Goal: Navigation & Orientation: Find specific page/section

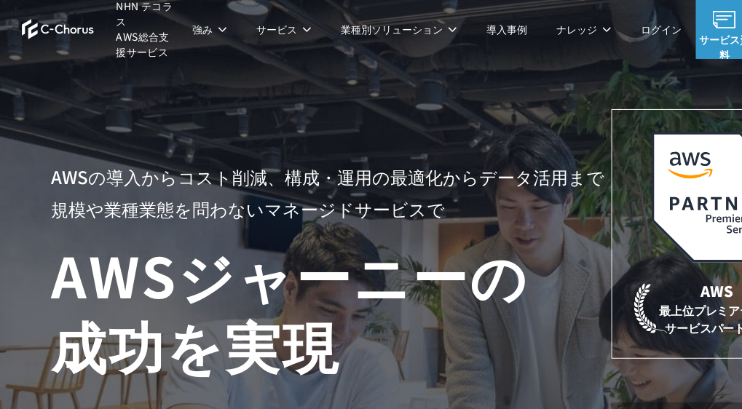
click at [316, 268] on h1 "AWS ジャーニーの 成功を実現" at bounding box center [331, 310] width 561 height 140
click at [312, 269] on h1 "AWS ジャーニーの 成功を実現" at bounding box center [331, 310] width 561 height 140
click at [311, 269] on h1 "AWS ジャーニーの 成功を実現" at bounding box center [331, 310] width 561 height 140
click at [310, 269] on h1 "AWS ジャーニーの 成功を実現" at bounding box center [331, 310] width 561 height 140
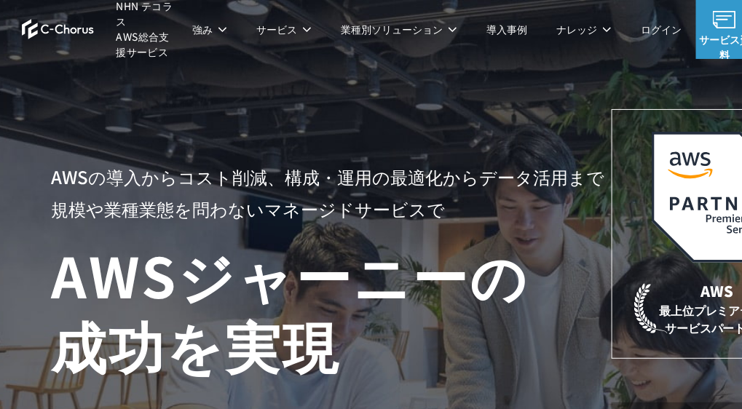
click at [296, 276] on h1 "AWS ジャーニーの 成功を実現" at bounding box center [331, 310] width 561 height 140
click at [254, 307] on h1 "AWS ジャーニーの 成功を実現" at bounding box center [331, 310] width 561 height 140
click at [240, 315] on h1 "AWS ジャーニーの 成功を実現" at bounding box center [331, 310] width 561 height 140
click at [237, 317] on h1 "AWS ジャーニーの 成功を実現" at bounding box center [331, 310] width 561 height 140
click at [74, 31] on img at bounding box center [58, 29] width 73 height 20
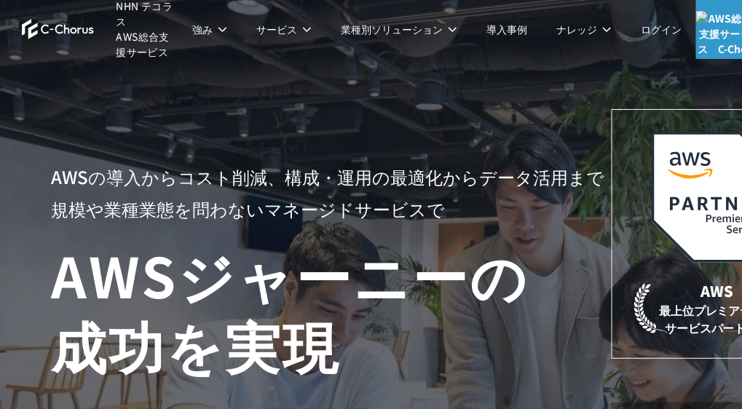
click at [346, 216] on p "AWSの導入からコスト削減、 構成・運用の最適化からデータ活用まで 規模や業種業態を問わない マネージドサービスで" at bounding box center [331, 193] width 561 height 64
click at [363, 215] on p "AWSの導入からコスト削減、 構成・運用の最適化からデータ活用まで 規模や業種業態を問わない マネージドサービスで" at bounding box center [331, 193] width 561 height 64
click at [409, 182] on p "AWSの導入からコスト削減、 構成・運用の最適化からデータ活用まで 規模や業種業態を問わない マネージドサービスで" at bounding box center [331, 193] width 561 height 64
click at [398, 174] on p "AWSの導入からコスト削減、 構成・運用の最適化からデータ活用まで 規模や業種業態を問わない マネージドサービスで" at bounding box center [331, 193] width 561 height 64
drag, startPoint x: 376, startPoint y: 181, endPoint x: 355, endPoint y: 186, distance: 21.9
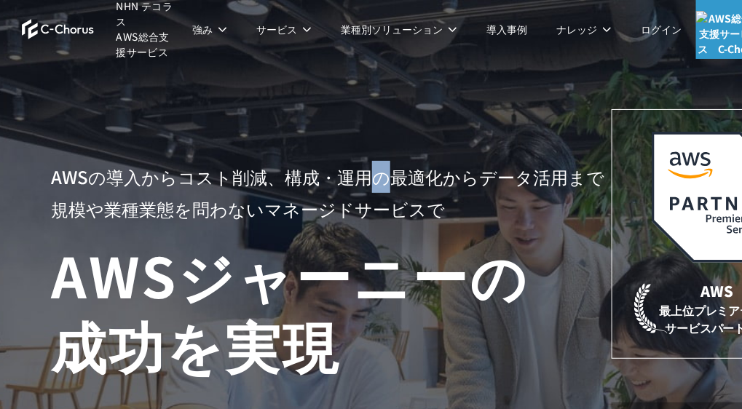
click at [368, 183] on p "AWSの導入からコスト削減、 構成・運用の最適化からデータ活用まで 規模や業種業態を問わない マネージドサービスで" at bounding box center [331, 193] width 561 height 64
click at [306, 181] on p "AWSの導入からコスト削減、 構成・運用の最適化からデータ活用まで 規模や業種業態を問わない マネージドサービスで" at bounding box center [331, 193] width 561 height 64
click at [296, 186] on p "AWSの導入からコスト削減、 構成・運用の最適化からデータ活用まで 規模や業種業態を問わない マネージドサービスで" at bounding box center [331, 193] width 561 height 64
click at [281, 183] on p "AWSの導入からコスト削減、 構成・運用の最適化からデータ活用まで 規模や業種業態を問わない マネージドサービスで" at bounding box center [331, 193] width 561 height 64
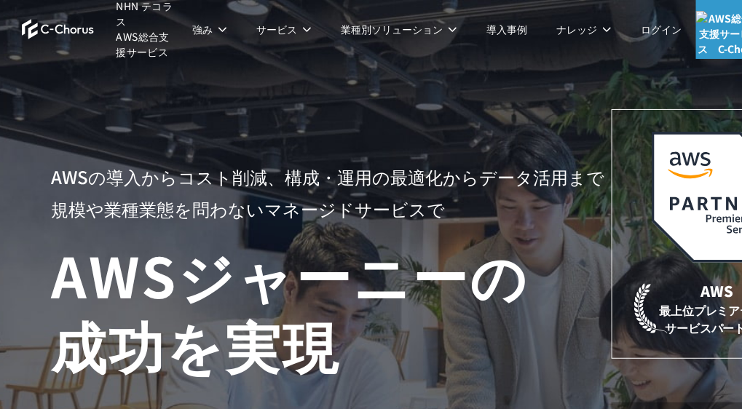
click at [259, 177] on p "AWSの導入からコスト削減、 構成・運用の最適化からデータ活用まで 規模や業種業態を問わない マネージドサービスで" at bounding box center [331, 193] width 561 height 64
drag, startPoint x: 249, startPoint y: 181, endPoint x: 241, endPoint y: 184, distance: 8.5
click at [247, 181] on p "AWSの導入からコスト削減、 構成・運用の最適化からデータ活用まで 規模や業種業態を問わない マネージドサービスで" at bounding box center [331, 193] width 561 height 64
click at [241, 181] on p "AWSの導入からコスト削減、 構成・運用の最適化からデータ活用まで 規模や業種業態を問わない マネージドサービスで" at bounding box center [331, 193] width 561 height 64
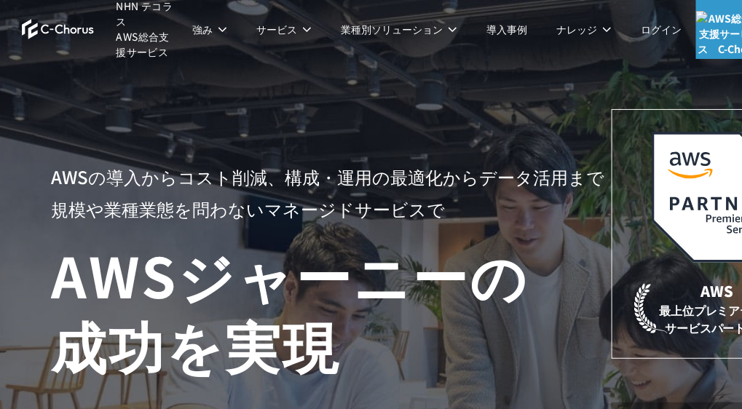
click at [216, 173] on p "AWSの導入からコスト削減、 構成・運用の最適化からデータ活用まで 規模や業種業態を問わない マネージドサービスで" at bounding box center [331, 193] width 561 height 64
drag, startPoint x: 213, startPoint y: 178, endPoint x: 191, endPoint y: 186, distance: 23.3
click at [211, 179] on p "AWSの導入からコスト削減、 構成・運用の最適化からデータ活用まで 規模や業種業態を問わない マネージドサービスで" at bounding box center [331, 193] width 561 height 64
click at [194, 179] on p "AWSの導入からコスト削減、 構成・運用の最適化からデータ活用まで 規模や業種業態を問わない マネージドサービスで" at bounding box center [331, 193] width 561 height 64
click at [194, 178] on p "AWSの導入からコスト削減、 構成・運用の最適化からデータ活用まで 規模や業種業態を問わない マネージドサービスで" at bounding box center [331, 193] width 561 height 64
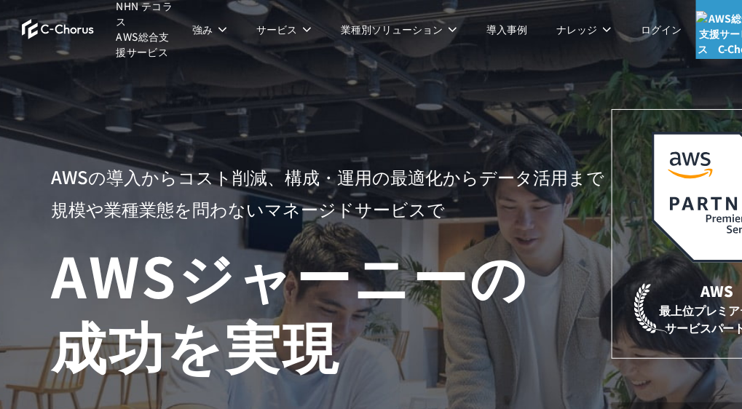
click at [194, 178] on p "AWSの導入からコスト削減、 構成・運用の最適化からデータ活用まで 規模や業種業態を問わない マネージドサービスで" at bounding box center [331, 193] width 561 height 64
click at [204, 184] on p "AWSの導入からコスト削減、 構成・運用の最適化からデータ活用まで 規模や業種業態を問わない マネージドサービスで" at bounding box center [331, 193] width 561 height 64
click at [205, 184] on p "AWSの導入からコスト削減、 構成・運用の最適化からデータ活用まで 規模や業種業態を問わない マネージドサービスで" at bounding box center [331, 193] width 561 height 64
click at [206, 184] on p "AWSの導入からコスト削減、 構成・運用の最適化からデータ活用まで 規模や業種業態を問わない マネージドサービスで" at bounding box center [331, 193] width 561 height 64
click at [215, 183] on p "AWSの導入からコスト削減、 構成・運用の最適化からデータ活用まで 規模や業種業態を問わない マネージドサービスで" at bounding box center [331, 193] width 561 height 64
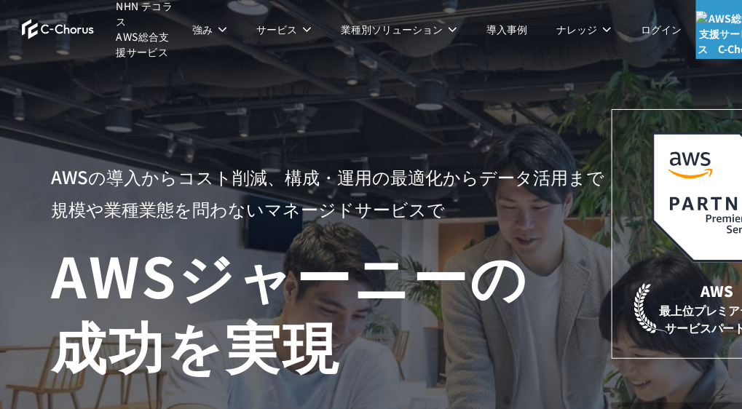
click at [252, 178] on p "AWSの導入からコスト削減、 構成・運用の最適化からデータ活用まで 規模や業種業態を問わない マネージドサービスで" at bounding box center [331, 193] width 561 height 64
click at [260, 177] on p "AWSの導入からコスト削減、 構成・運用の最適化からデータ活用まで 規模や業種業態を問わない マネージドサービスで" at bounding box center [331, 193] width 561 height 64
click at [263, 177] on p "AWSの導入からコスト削減、 構成・運用の最適化からデータ活用まで 規模や業種業態を問わない マネージドサービスで" at bounding box center [331, 193] width 561 height 64
drag, startPoint x: 266, startPoint y: 176, endPoint x: 281, endPoint y: 174, distance: 15.4
click at [268, 176] on p "AWSの導入からコスト削減、 構成・運用の最適化からデータ活用まで 規模や業種業態を問わない マネージドサービスで" at bounding box center [331, 193] width 561 height 64
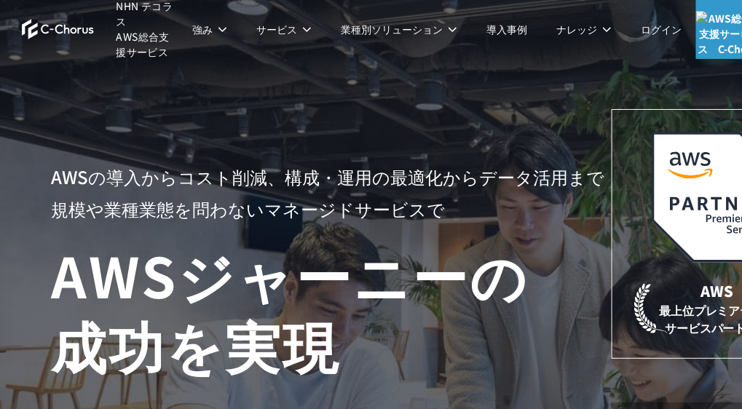
drag, startPoint x: 283, startPoint y: 174, endPoint x: 291, endPoint y: 172, distance: 9.0
click at [286, 173] on p "AWSの導入からコスト削減、 構成・運用の最適化からデータ活用まで 規模や業種業態を問わない マネージドサービスで" at bounding box center [331, 193] width 561 height 64
drag, startPoint x: 293, startPoint y: 172, endPoint x: 306, endPoint y: 170, distance: 13.2
click at [299, 170] on p "AWSの導入からコスト削減、 構成・運用の最適化からデータ活用まで 規模や業種業態を問わない マネージドサービスで" at bounding box center [331, 193] width 561 height 64
click at [310, 172] on p "AWSの導入からコスト削減、 構成・運用の最適化からデータ活用まで 規模や業種業態を問わない マネージドサービスで" at bounding box center [331, 193] width 561 height 64
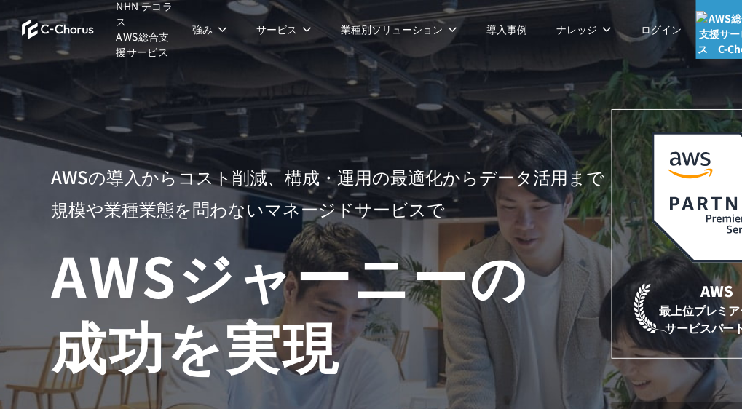
click at [321, 179] on p "AWSの導入からコスト削減、 構成・運用の最適化からデータ活用まで 規模や業種業態を問わない マネージドサービスで" at bounding box center [331, 193] width 561 height 64
drag, startPoint x: 340, startPoint y: 194, endPoint x: 352, endPoint y: 197, distance: 12.6
click at [341, 194] on p "AWSの導入からコスト削減、 構成・運用の最適化からデータ活用まで 規模や業種業態を問わない マネージドサービスで" at bounding box center [331, 193] width 561 height 64
click at [356, 197] on p "AWSの導入からコスト削減、 構成・運用の最適化からデータ活用まで 規模や業種業態を問わない マネージドサービスで" at bounding box center [331, 193] width 561 height 64
click at [363, 197] on p "AWSの導入からコスト削減、 構成・運用の最適化からデータ活用まで 規模や業種業態を問わない マネージドサービスで" at bounding box center [331, 193] width 561 height 64
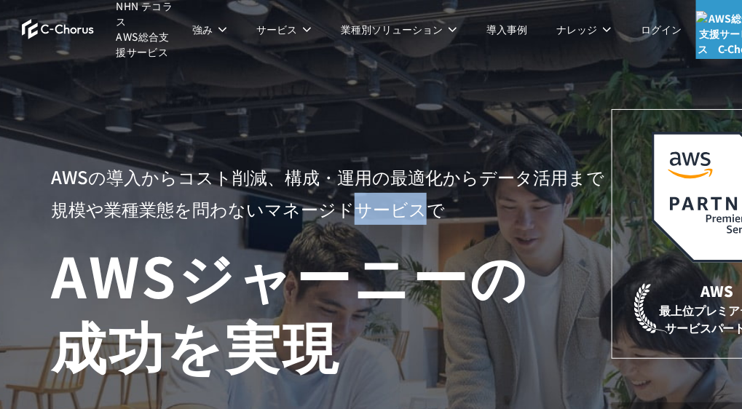
click at [363, 197] on p "AWSの導入からコスト削減、 構成・運用の最適化からデータ活用まで 規模や業種業態を問わない マネージドサービスで" at bounding box center [331, 193] width 561 height 64
click at [367, 193] on p "AWSの導入からコスト削減、 構成・運用の最適化からデータ活用まで 規模や業種業態を問わない マネージドサービスで" at bounding box center [331, 193] width 561 height 64
click at [369, 192] on p "AWSの導入からコスト削減、 構成・運用の最適化からデータ活用まで 規模や業種業態を問わない マネージドサービスで" at bounding box center [331, 193] width 561 height 64
click at [373, 191] on p "AWSの導入からコスト削減、 構成・運用の最適化からデータ活用まで 規模や業種業態を問わない マネージドサービスで" at bounding box center [331, 193] width 561 height 64
drag, startPoint x: 385, startPoint y: 186, endPoint x: 394, endPoint y: 183, distance: 10.1
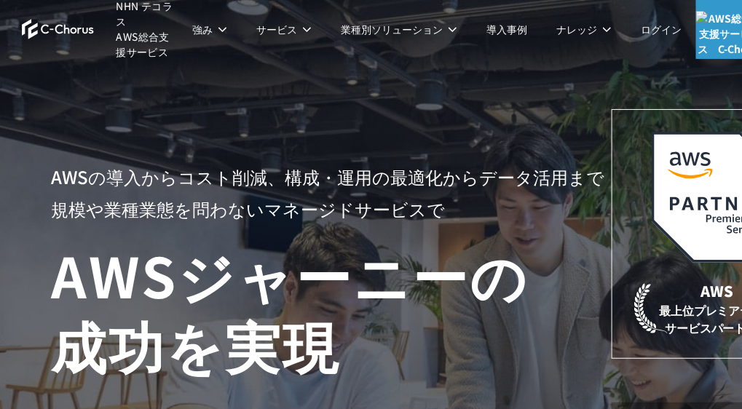
click at [385, 186] on p "AWSの導入からコスト削減、 構成・運用の最適化からデータ活用まで 規模や業種業態を問わない マネージドサービスで" at bounding box center [331, 193] width 561 height 64
click at [395, 183] on p "AWSの導入からコスト削減、 構成・運用の最適化からデータ活用まで 規模や業種業態を問わない マネージドサービスで" at bounding box center [331, 193] width 561 height 64
click at [401, 180] on p "AWSの導入からコスト削減、 構成・運用の最適化からデータ活用まで 規模や業種業態を問わない マネージドサービスで" at bounding box center [331, 193] width 561 height 64
click at [406, 178] on p "AWSの導入からコスト削減、 構成・運用の最適化からデータ活用まで 規模や業種業態を問わない マネージドサービスで" at bounding box center [331, 193] width 561 height 64
click at [412, 179] on p "AWSの導入からコスト削減、 構成・運用の最適化からデータ活用まで 規模や業種業態を問わない マネージドサービスで" at bounding box center [331, 193] width 561 height 64
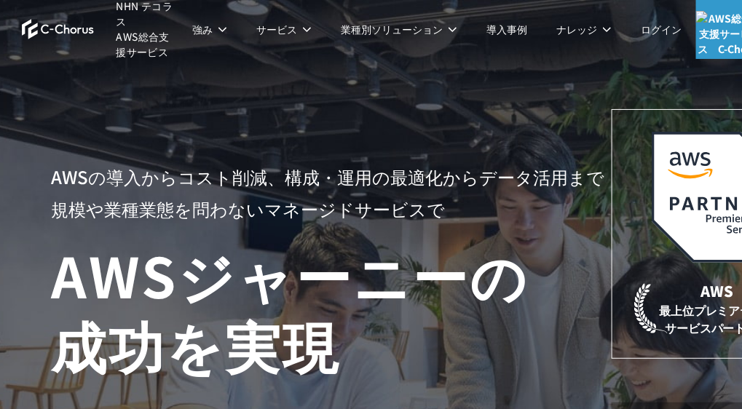
click at [419, 183] on p "AWSの導入からコスト削減、 構成・運用の最適化からデータ活用まで 規模や業種業態を問わない マネージドサービスで" at bounding box center [331, 193] width 561 height 64
drag, startPoint x: 428, startPoint y: 184, endPoint x: 436, endPoint y: 184, distance: 8.0
click at [429, 184] on p "AWSの導入からコスト削減、 構成・運用の最適化からデータ活用まで 規模や業種業態を問わない マネージドサービスで" at bounding box center [331, 193] width 561 height 64
click at [470, 186] on p "AWSの導入からコスト削減、 構成・運用の最適化からデータ活用まで 規模や業種業態を問わない マネージドサービスで" at bounding box center [331, 193] width 561 height 64
click at [481, 183] on p "AWSの導入からコスト削減、 構成・運用の最適化からデータ活用まで 規模や業種業態を問わない マネージドサービスで" at bounding box center [331, 193] width 561 height 64
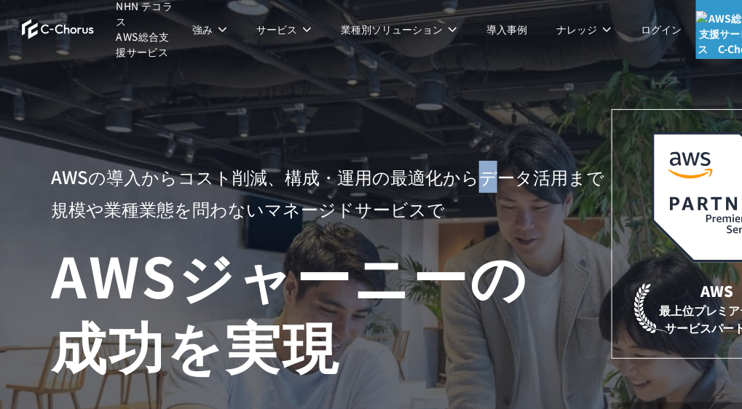
click at [489, 181] on p "AWSの導入からコスト削減、 構成・運用の最適化からデータ活用まで 規模や業種業態を問わない マネージドサービスで" at bounding box center [331, 193] width 561 height 64
click at [494, 181] on p "AWSの導入からコスト削減、 構成・運用の最適化からデータ活用まで 規模や業種業態を問わない マネージドサービスで" at bounding box center [331, 193] width 561 height 64
click at [503, 181] on p "AWSの導入からコスト削減、 構成・運用の最適化からデータ活用まで 規模や業種業態を問わない マネージドサービスで" at bounding box center [331, 193] width 561 height 64
drag, startPoint x: 513, startPoint y: 178, endPoint x: 526, endPoint y: 178, distance: 13.1
click at [518, 178] on p "AWSの導入からコスト削減、 構成・運用の最適化からデータ活用まで 規模や業種業態を問わない マネージドサービスで" at bounding box center [331, 193] width 561 height 64
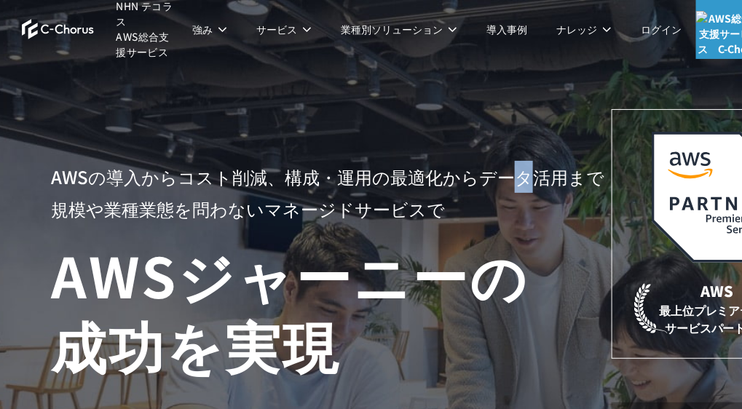
click at [527, 177] on p "AWSの導入からコスト削減、 構成・運用の最適化からデータ活用まで 規模や業種業態を問わない マネージドサービスで" at bounding box center [331, 193] width 561 height 64
click at [544, 183] on p "AWSの導入からコスト削減、 構成・運用の最適化からデータ活用まで 規模や業種業態を問わない マネージドサービスで" at bounding box center [331, 193] width 561 height 64
click at [548, 182] on p "AWSの導入からコスト削減、 構成・運用の最適化からデータ活用まで 規模や業種業態を問わない マネージドサービスで" at bounding box center [331, 193] width 561 height 64
click at [551, 181] on p "AWSの導入からコスト削減、 構成・運用の最適化からデータ活用まで 規模や業種業態を問わない マネージドサービスで" at bounding box center [331, 193] width 561 height 64
click at [564, 180] on p "AWSの導入からコスト削減、 構成・運用の最適化からデータ活用まで 規模や業種業態を問わない マネージドサービスで" at bounding box center [331, 193] width 561 height 64
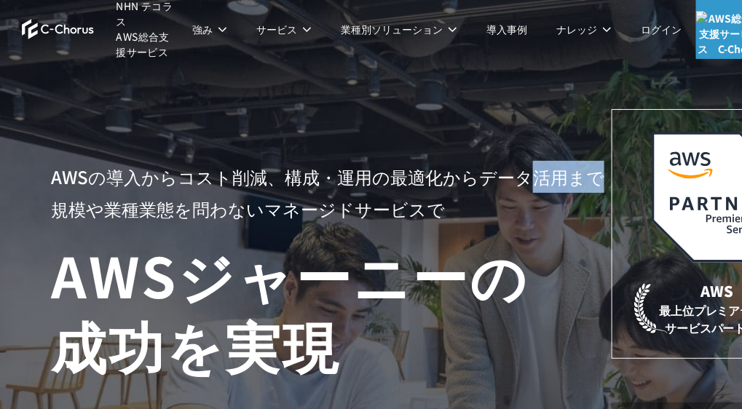
click at [564, 181] on p "AWSの導入からコスト削減、 構成・運用の最適化からデータ活用まで 規模や業種業態を問わない マネージドサービスで" at bounding box center [331, 193] width 561 height 64
click at [573, 176] on p "AWSの導入からコスト削減、 構成・運用の最適化からデータ活用まで 規模や業種業態を問わない マネージドサービスで" at bounding box center [331, 193] width 561 height 64
click at [581, 180] on p "AWSの導入からコスト削減、 構成・運用の最適化からデータ活用まで 規模や業種業態を問わない マネージドサービスで" at bounding box center [331, 193] width 561 height 64
click at [557, 185] on p "AWSの導入からコスト削減、 構成・運用の最適化からデータ活用まで 規模や業種業態を問わない マネージドサービスで" at bounding box center [331, 193] width 561 height 64
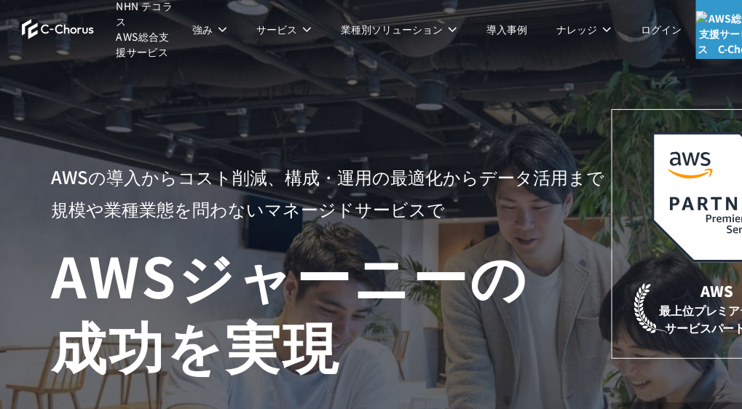
drag, startPoint x: 578, startPoint y: 180, endPoint x: 568, endPoint y: 181, distance: 9.6
click at [568, 181] on p "AWSの導入からコスト削減、 構成・運用の最適化からデータ活用まで 規模や業種業態を問わない マネージドサービスで" at bounding box center [331, 193] width 561 height 64
click at [555, 184] on p "AWSの導入からコスト削減、 構成・運用の最適化からデータ活用まで 規模や業種業態を問わない マネージドサービスで" at bounding box center [331, 193] width 561 height 64
click at [550, 186] on p "AWSの導入からコスト削減、 構成・運用の最適化からデータ活用まで 規模や業種業態を問わない マネージドサービスで" at bounding box center [331, 193] width 561 height 64
click at [548, 188] on p "AWSの導入からコスト削減、 構成・運用の最適化からデータ活用まで 規模や業種業態を問わない マネージドサービスで" at bounding box center [331, 193] width 561 height 64
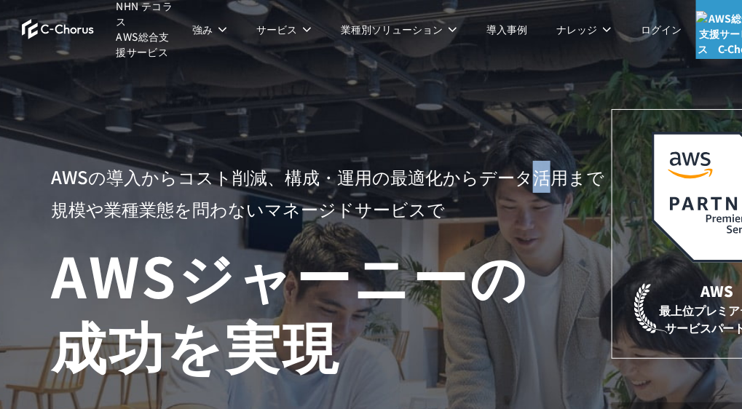
drag, startPoint x: 543, startPoint y: 179, endPoint x: 528, endPoint y: 181, distance: 14.7
click at [529, 181] on p "AWSの導入からコスト削減、 構成・運用の最適化からデータ活用まで 規模や業種業態を問わない マネージドサービスで" at bounding box center [331, 193] width 561 height 64
click at [528, 181] on p "AWSの導入からコスト削減、 構成・運用の最適化からデータ活用まで 規模や業種業態を問わない マネージドサービスで" at bounding box center [331, 193] width 561 height 64
click at [527, 179] on p "AWSの導入からコスト削減、 構成・運用の最適化からデータ活用まで 規模や業種業態を問わない マネージドサービスで" at bounding box center [331, 193] width 561 height 64
drag, startPoint x: 511, startPoint y: 179, endPoint x: 496, endPoint y: 181, distance: 15.4
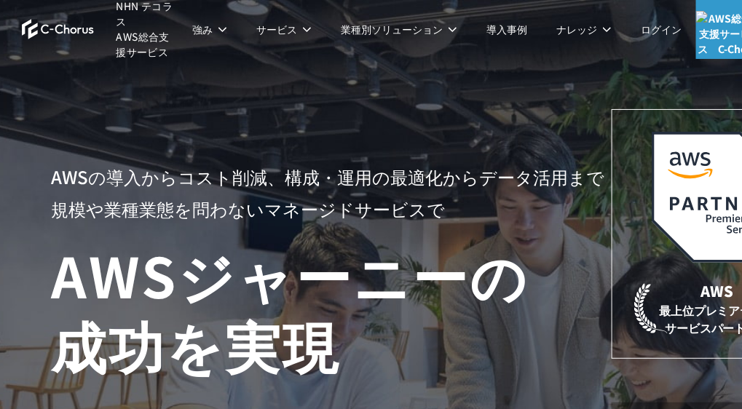
click at [510, 179] on p "AWSの導入からコスト削減、 構成・運用の最適化からデータ活用まで 規模や業種業態を問わない マネージドサービスで" at bounding box center [331, 193] width 561 height 64
click at [496, 181] on p "AWSの導入からコスト削減、 構成・運用の最適化からデータ活用まで 規模や業種業態を問わない マネージドサービスで" at bounding box center [331, 193] width 561 height 64
drag, startPoint x: 501, startPoint y: 178, endPoint x: 484, endPoint y: 184, distance: 18.4
click at [488, 181] on p "AWSの導入からコスト削減、 構成・運用の最適化からデータ活用まで 規模や業種業態を問わない マネージドサービスで" at bounding box center [331, 193] width 561 height 64
click at [471, 179] on p "AWSの導入からコスト削減、 構成・運用の最適化からデータ活用まで 規模や業種業態を問わない マネージドサービスで" at bounding box center [331, 193] width 561 height 64
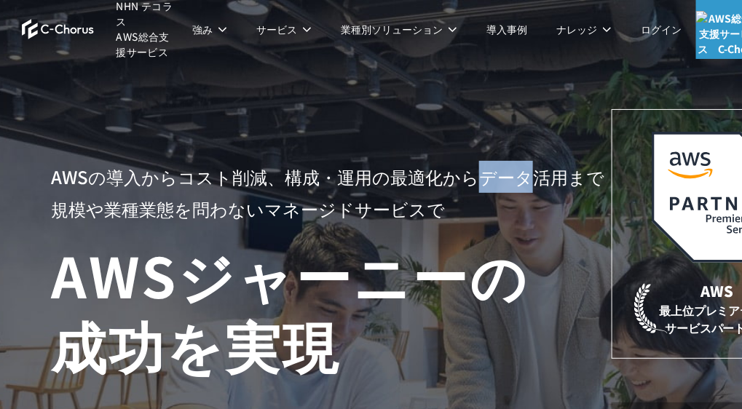
drag, startPoint x: 471, startPoint y: 180, endPoint x: 465, endPoint y: 184, distance: 7.9
click at [470, 181] on p "AWSの導入からコスト削減、 構成・運用の最適化からデータ活用まで 規模や業種業態を問わない マネージドサービスで" at bounding box center [331, 193] width 561 height 64
click at [463, 181] on p "AWSの導入からコスト削減、 構成・運用の最適化からデータ活用まで 規模や業種業態を問わない マネージドサービスで" at bounding box center [331, 193] width 561 height 64
drag, startPoint x: 439, startPoint y: 180, endPoint x: 399, endPoint y: 177, distance: 40.2
click at [417, 177] on p "AWSの導入からコスト削減、 構成・運用の最適化からデータ活用まで 規模や業種業態を問わない マネージドサービスで" at bounding box center [331, 193] width 561 height 64
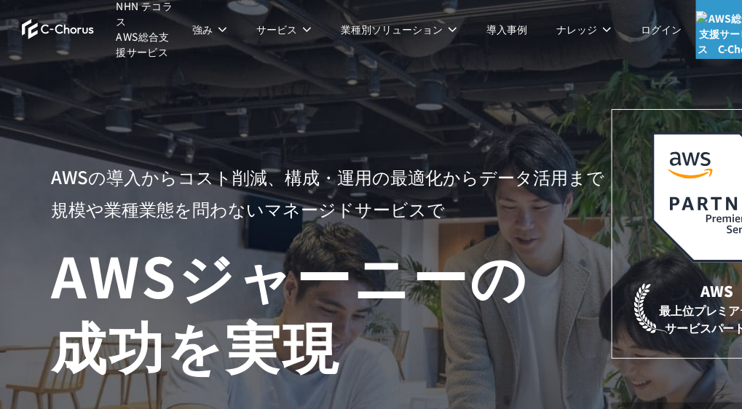
drag, startPoint x: 427, startPoint y: 192, endPoint x: 438, endPoint y: 191, distance: 11.0
click at [432, 191] on p "AWSの導入からコスト削減、 構成・運用の最適化からデータ活用まで 規模や業種業態を問わない マネージドサービスで" at bounding box center [331, 193] width 561 height 64
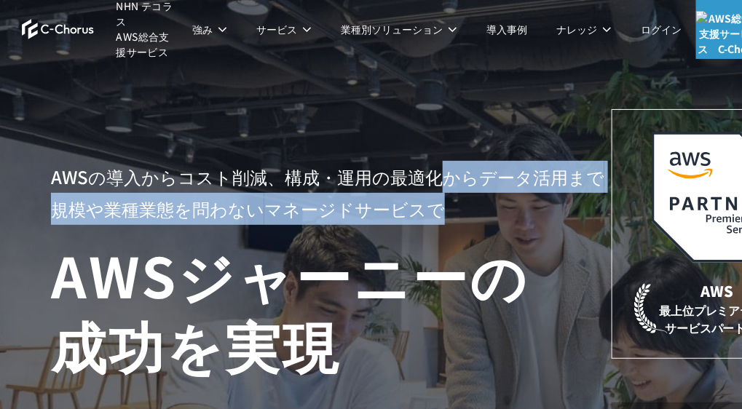
click at [438, 186] on p "AWSの導入からコスト削減、 構成・運用の最適化からデータ活用まで 規模や業種業態を問わない マネージドサービスで" at bounding box center [331, 193] width 561 height 64
click at [440, 183] on p "AWSの導入からコスト削減、 構成・運用の最適化からデータ活用まで 規模や業種業態を問わない マネージドサービスで" at bounding box center [331, 193] width 561 height 64
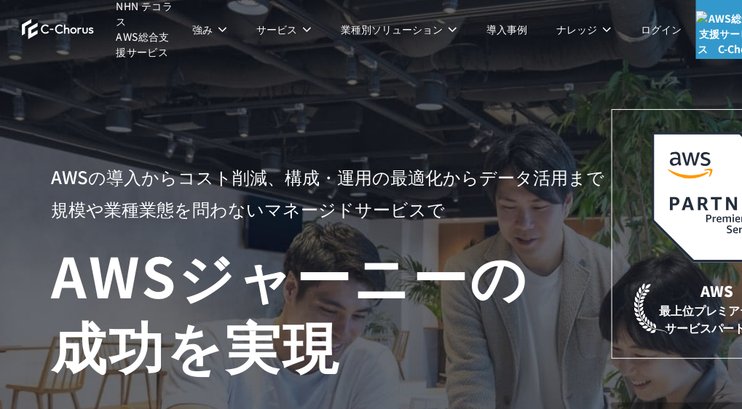
click at [435, 186] on p "AWSの導入からコスト削減、 構成・運用の最適化からデータ活用まで 規模や業種業態を問わない マネージドサービスで" at bounding box center [331, 193] width 561 height 64
click at [427, 187] on p "AWSの導入からコスト削減、 構成・運用の最適化からデータ活用まで 規模や業種業態を問わない マネージドサービスで" at bounding box center [331, 193] width 561 height 64
click at [427, 186] on p "AWSの導入からコスト削減、 構成・運用の最適化からデータ活用まで 規模や業種業態を問わない マネージドサービスで" at bounding box center [331, 193] width 561 height 64
click at [424, 187] on p "AWSの導入からコスト削減、 構成・運用の最適化からデータ活用まで 規模や業種業態を問わない マネージドサービスで" at bounding box center [331, 193] width 561 height 64
click at [407, 184] on p "AWSの導入からコスト削減、 構成・運用の最適化からデータ活用まで 規模や業種業態を問わない マネージドサービスで" at bounding box center [331, 193] width 561 height 64
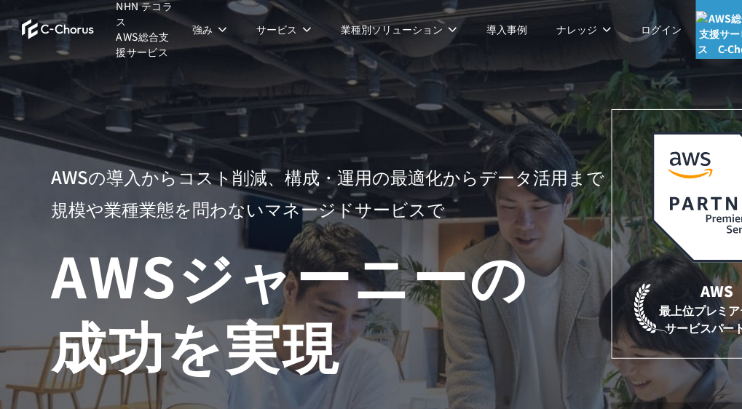
click at [402, 184] on p "AWSの導入からコスト削減、 構成・運用の最適化からデータ活用まで 規模や業種業態を問わない マネージドサービスで" at bounding box center [331, 193] width 561 height 64
click at [398, 182] on p "AWSの導入からコスト削減、 構成・運用の最適化からデータ活用まで 規模や業種業態を問わない マネージドサービスで" at bounding box center [331, 193] width 561 height 64
click at [379, 180] on p "AWSの導入からコスト削減、 構成・運用の最適化からデータ活用まで 規模や業種業態を問わない マネージドサービスで" at bounding box center [331, 193] width 561 height 64
click at [378, 180] on p "AWSの導入からコスト削減、 構成・運用の最適化からデータ活用まで 規模や業種業態を問わない マネージドサービスで" at bounding box center [331, 193] width 561 height 64
click at [377, 175] on p "AWSの導入からコスト削減、 構成・運用の最適化からデータ活用まで 規模や業種業態を問わない マネージドサービスで" at bounding box center [331, 193] width 561 height 64
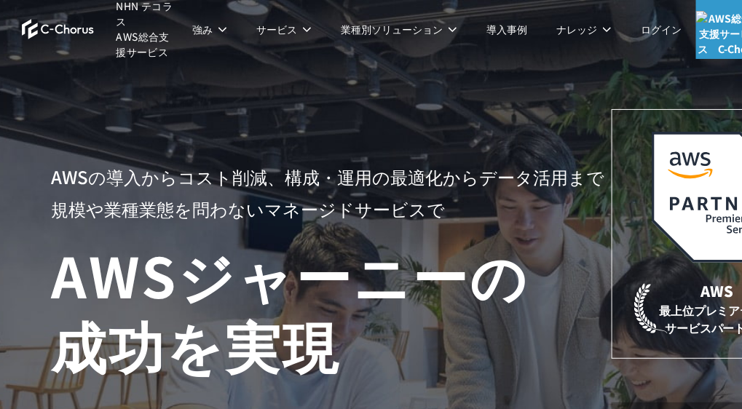
drag, startPoint x: 374, startPoint y: 175, endPoint x: 361, endPoint y: 173, distance: 13.3
click at [361, 173] on p "AWSの導入からコスト削減、 構成・運用の最適化からデータ活用まで 規模や業種業態を問わない マネージドサービスで" at bounding box center [331, 193] width 561 height 64
click at [361, 165] on p "AWSの導入からコスト削減、 構成・運用の最適化からデータ活用まで 規模や業種業態を問わない マネージドサービスで" at bounding box center [331, 193] width 561 height 64
drag, startPoint x: 358, startPoint y: 169, endPoint x: 344, endPoint y: 176, distance: 14.7
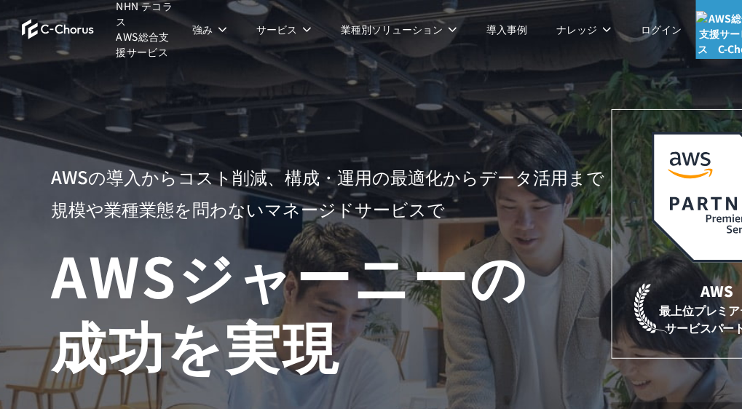
click at [353, 172] on p "AWSの導入からコスト削減、 構成・運用の最適化からデータ活用まで 規模や業種業態を問わない マネージドサービスで" at bounding box center [331, 193] width 561 height 64
click at [346, 174] on p "AWSの導入からコスト削減、 構成・運用の最適化からデータ活用まで 規模や業種業態を問わない マネージドサービスで" at bounding box center [331, 193] width 561 height 64
click at [343, 175] on p "AWSの導入からコスト削減、 構成・運用の最適化からデータ活用まで 規模や業種業態を問わない マネージドサービスで" at bounding box center [331, 193] width 561 height 64
click at [339, 178] on p "AWSの導入からコスト削減、 構成・運用の最適化からデータ活用まで 規模や業種業態を問わない マネージドサービスで" at bounding box center [331, 193] width 561 height 64
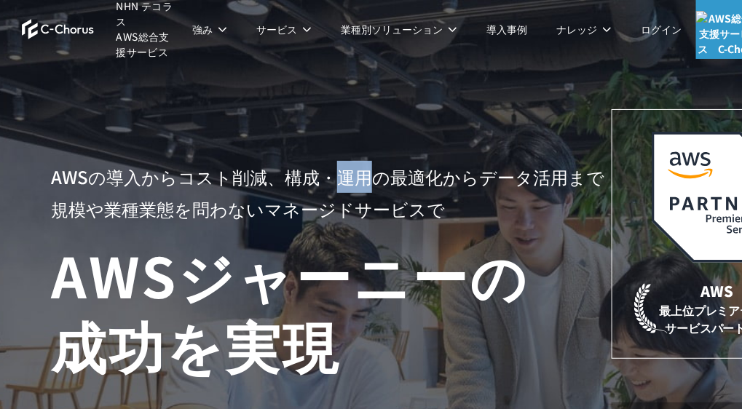
click at [339, 176] on p "AWSの導入からコスト削減、 構成・運用の最適化からデータ活用まで 規模や業種業態を問わない マネージドサービスで" at bounding box center [331, 193] width 561 height 64
click at [338, 175] on p "AWSの導入からコスト削減、 構成・運用の最適化からデータ活用まで 規模や業種業態を問わない マネージドサービスで" at bounding box center [331, 193] width 561 height 64
click at [336, 175] on p "AWSの導入からコスト削減、 構成・運用の最適化からデータ活用まで 規模や業種業態を問わない マネージドサービスで" at bounding box center [331, 193] width 561 height 64
click at [334, 178] on p "AWSの導入からコスト削減、 構成・運用の最適化からデータ活用まで 規模や業種業態を問わない マネージドサービスで" at bounding box center [331, 193] width 561 height 64
click at [334, 176] on p "AWSの導入からコスト削減、 構成・運用の最適化からデータ活用まで 規模や業種業態を問わない マネージドサービスで" at bounding box center [331, 193] width 561 height 64
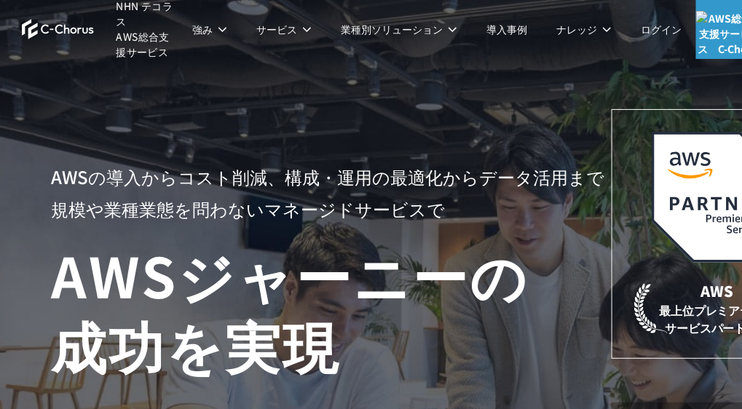
click at [330, 178] on p "AWSの導入からコスト削減、 構成・運用の最適化からデータ活用まで 規模や業種業態を問わない マネージドサービスで" at bounding box center [331, 193] width 561 height 64
click at [331, 176] on p "AWSの導入からコスト削減、 構成・運用の最適化からデータ活用まで 規模や業種業態を問わない マネージドサービスで" at bounding box center [331, 193] width 561 height 64
click at [333, 175] on p "AWSの導入からコスト削減、 構成・運用の最適化からデータ活用まで 規模や業種業態を問わない マネージドサービスで" at bounding box center [331, 193] width 561 height 64
click at [342, 170] on p "AWSの導入からコスト削減、 構成・運用の最適化からデータ活用まで 規模や業種業態を問わない マネージドサービスで" at bounding box center [331, 193] width 561 height 64
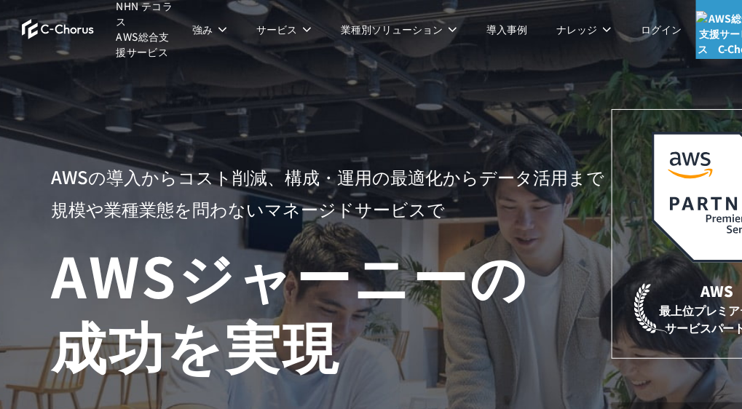
click at [331, 178] on p "AWSの導入からコスト削減、 構成・運用の最適化からデータ活用まで 規模や業種業態を問わない マネージドサービスで" at bounding box center [331, 193] width 561 height 64
click at [344, 178] on p "AWSの導入からコスト削減、 構成・運用の最適化からデータ活用まで 規模や業種業態を問わない マネージドサービスで" at bounding box center [331, 193] width 561 height 64
drag, startPoint x: 347, startPoint y: 176, endPoint x: 377, endPoint y: 173, distance: 30.0
click at [347, 176] on p "AWSの導入からコスト削減、 構成・運用の最適化からデータ活用まで 規模や業種業態を問わない マネージドサービスで" at bounding box center [331, 193] width 561 height 64
click at [364, 179] on p "AWSの導入からコスト削減、 構成・運用の最適化からデータ活用まで 規模や業種業態を問わない マネージドサービスで" at bounding box center [331, 193] width 561 height 64
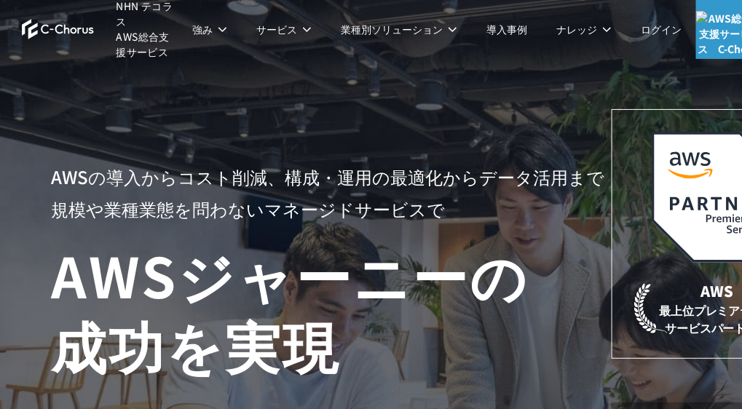
click at [368, 178] on p "AWSの導入からコスト削減、 構成・運用の最適化からデータ活用まで 規模や業種業態を問わない マネージドサービスで" at bounding box center [331, 193] width 561 height 64
click at [375, 175] on p "AWSの導入からコスト削減、 構成・運用の最適化からデータ活用まで 規模や業種業態を問わない マネージドサービスで" at bounding box center [331, 193] width 561 height 64
click at [383, 175] on p "AWSの導入からコスト削減、 構成・運用の最適化からデータ活用まで 規模や業種業態を問わない マネージドサービスで" at bounding box center [331, 193] width 561 height 64
click at [395, 179] on p "AWSの導入からコスト削減、 構成・運用の最適化からデータ活用まで 規模や業種業態を問わない マネージドサービスで" at bounding box center [331, 193] width 561 height 64
click at [405, 178] on p "AWSの導入からコスト削減、 構成・運用の最適化からデータ活用まで 規模や業種業態を問わない マネージドサービスで" at bounding box center [331, 193] width 561 height 64
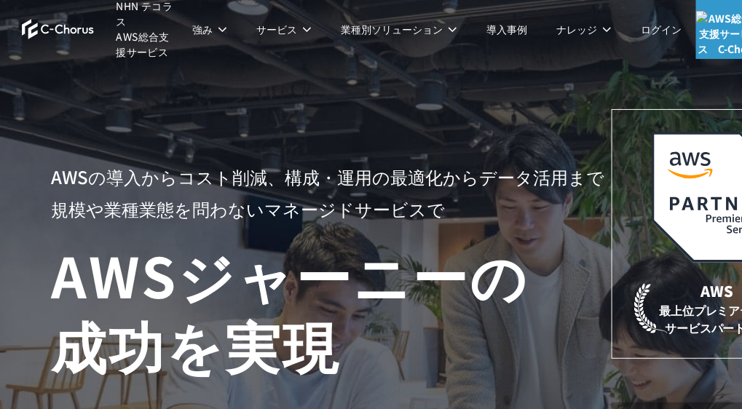
click at [419, 175] on p "AWSの導入からコスト削減、 構成・運用の最適化からデータ活用まで 規模や業種業態を問わない マネージドサービスで" at bounding box center [331, 193] width 561 height 64
click at [412, 181] on p "AWSの導入からコスト削減、 構成・運用の最適化からデータ活用まで 規模や業種業態を問わない マネージドサービスで" at bounding box center [331, 193] width 561 height 64
click at [419, 180] on p "AWSの導入からコスト削減、 構成・運用の最適化からデータ活用まで 規模や業種業態を問わない マネージドサービスで" at bounding box center [331, 193] width 561 height 64
drag, startPoint x: 424, startPoint y: 179, endPoint x: 438, endPoint y: 175, distance: 15.2
click at [430, 176] on p "AWSの導入からコスト削減、 構成・運用の最適化からデータ活用まで 規模や業種業態を問わない マネージドサービスで" at bounding box center [331, 193] width 561 height 64
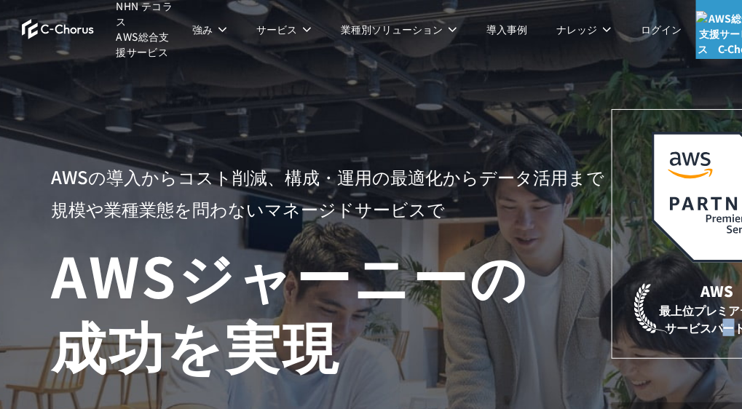
drag, startPoint x: 724, startPoint y: 337, endPoint x: 698, endPoint y: 338, distance: 26.2
click at [712, 338] on div "AWS 最上位プレミアティア サービスパートナー" at bounding box center [717, 234] width 211 height 250
drag, startPoint x: 695, startPoint y: 335, endPoint x: 679, endPoint y: 333, distance: 15.4
click at [686, 333] on div "AWS 最上位プレミアティア サービスパートナー" at bounding box center [717, 234] width 211 height 250
click at [56, 25] on img at bounding box center [58, 29] width 73 height 20
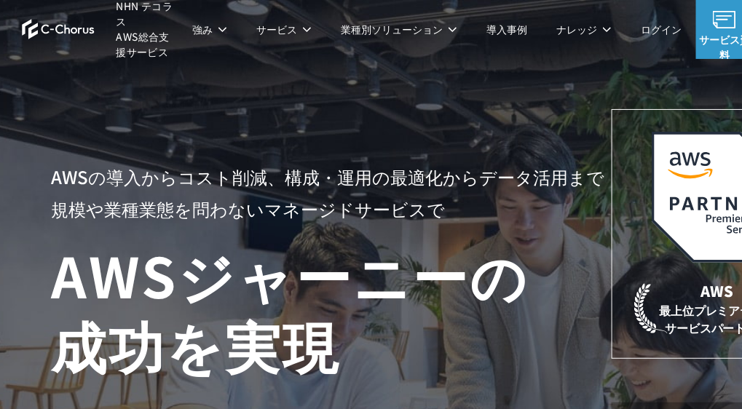
click at [150, 42] on span "NHN テコラス AWS総合支援サービス" at bounding box center [148, 29] width 62 height 61
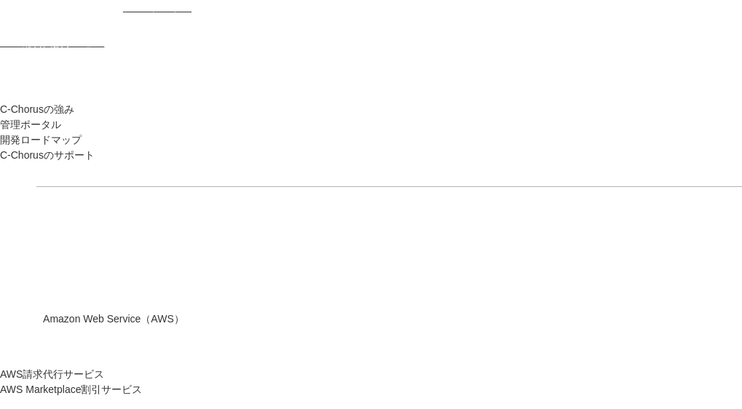
click at [156, 34] on span "NHN テコラス AWS総合支援サービス" at bounding box center [96, 24] width 192 height 47
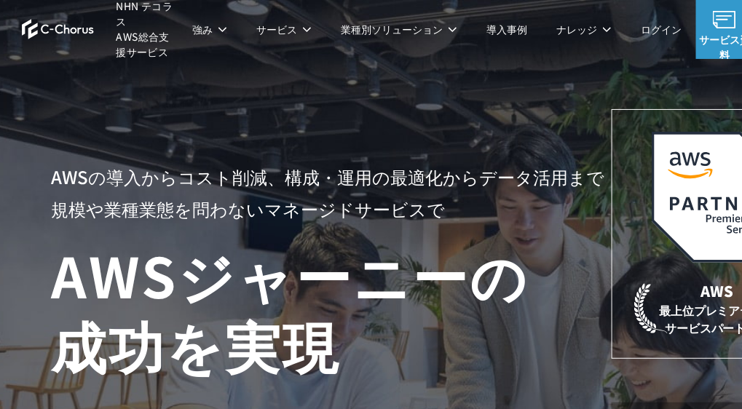
click at [169, 17] on span "NHN テコラス AWS総合支援サービス" at bounding box center [148, 29] width 62 height 61
click at [186, 9] on li "強み 強み C-Chorusの強み 管理ポータル 開発ロードマップ C-Chorusのサポート 資料を請求する まずは相談する" at bounding box center [210, 29] width 64 height 58
click at [216, 29] on p "強み" at bounding box center [209, 29] width 35 height 15
click at [255, 81] on link "管理ポータル" at bounding box center [248, 87] width 61 height 15
